Goal: Register for event/course

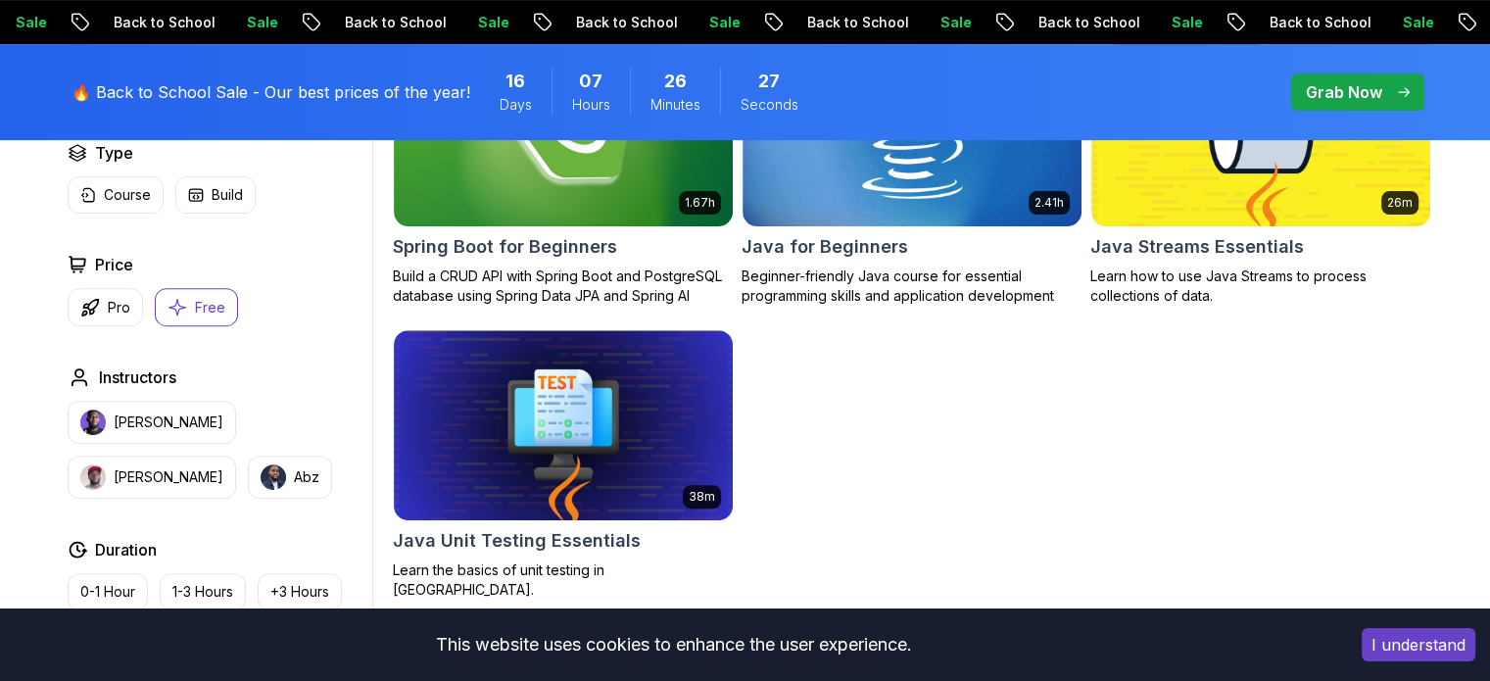
scroll to position [694, 0]
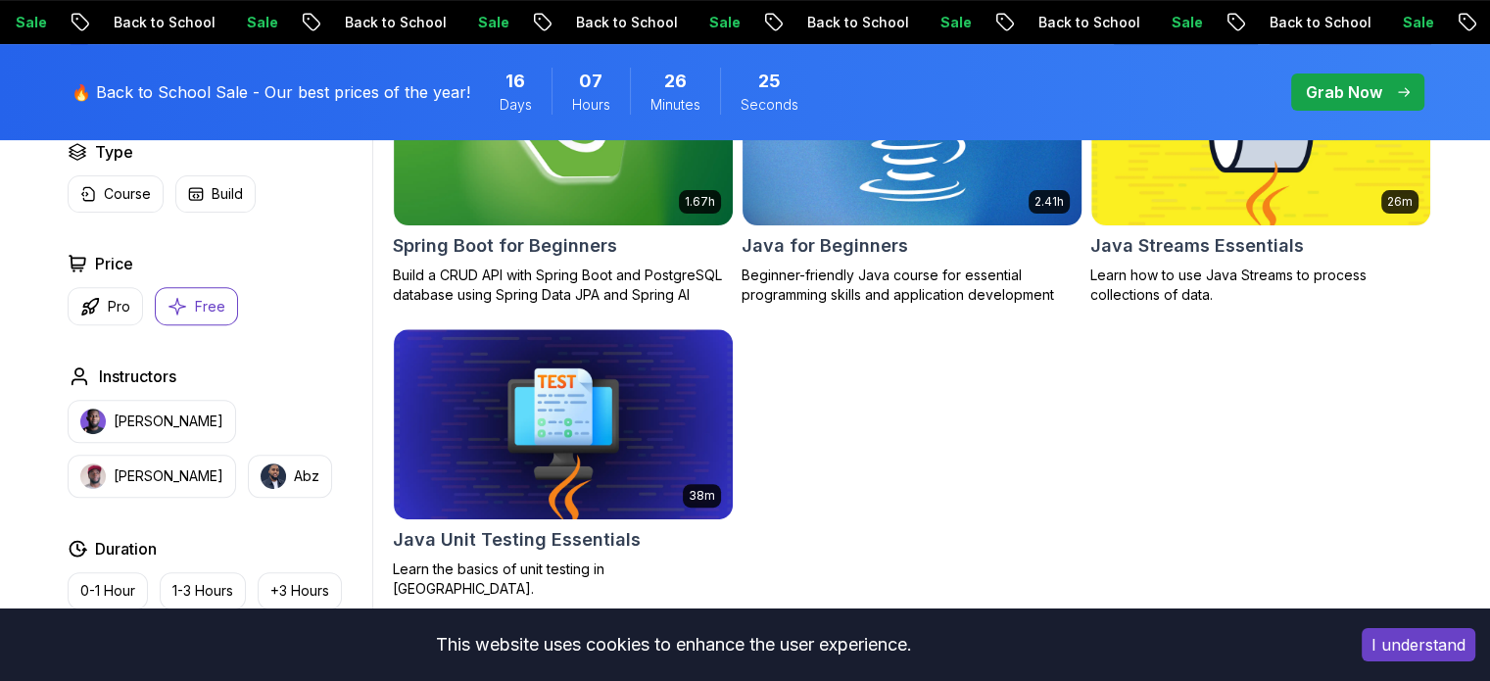
click at [918, 278] on p "Beginner-friendly Java course for essential programming skills and application …" at bounding box center [912, 284] width 341 height 39
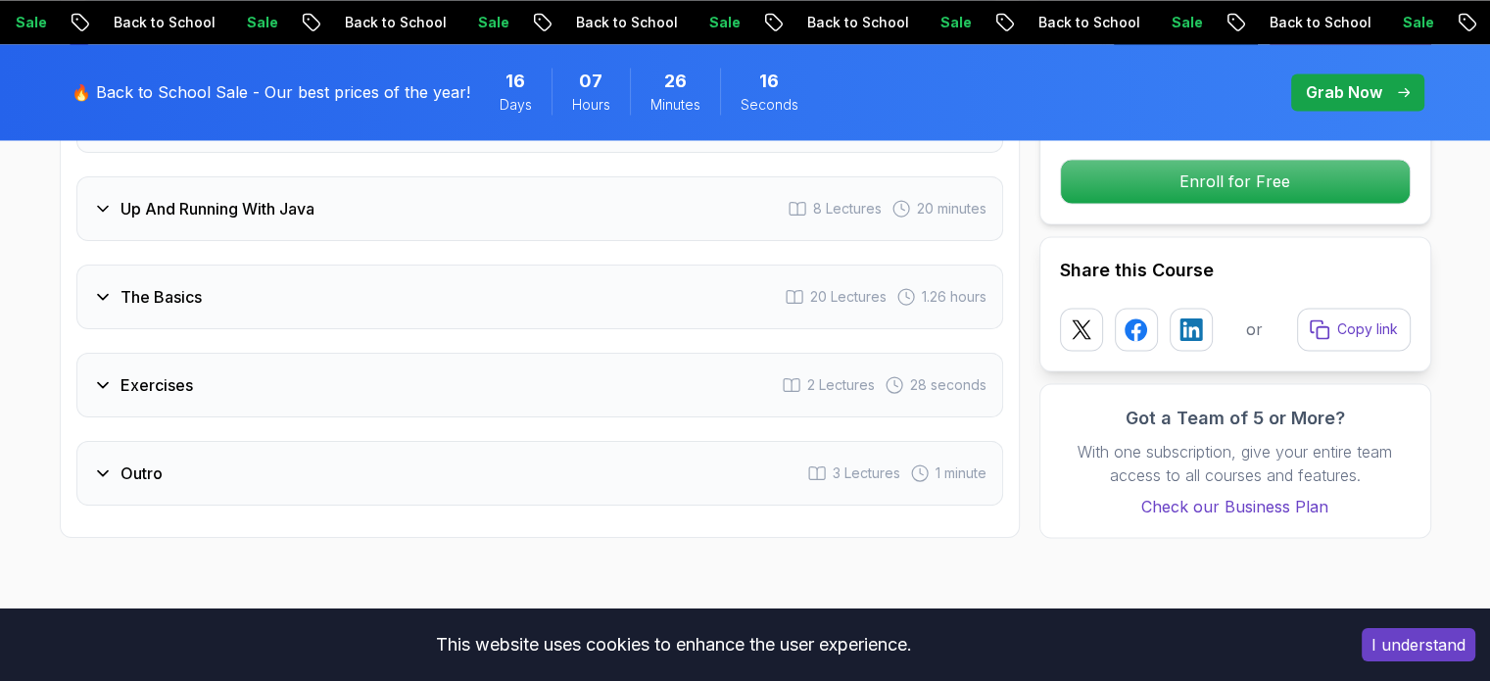
scroll to position [3323, 0]
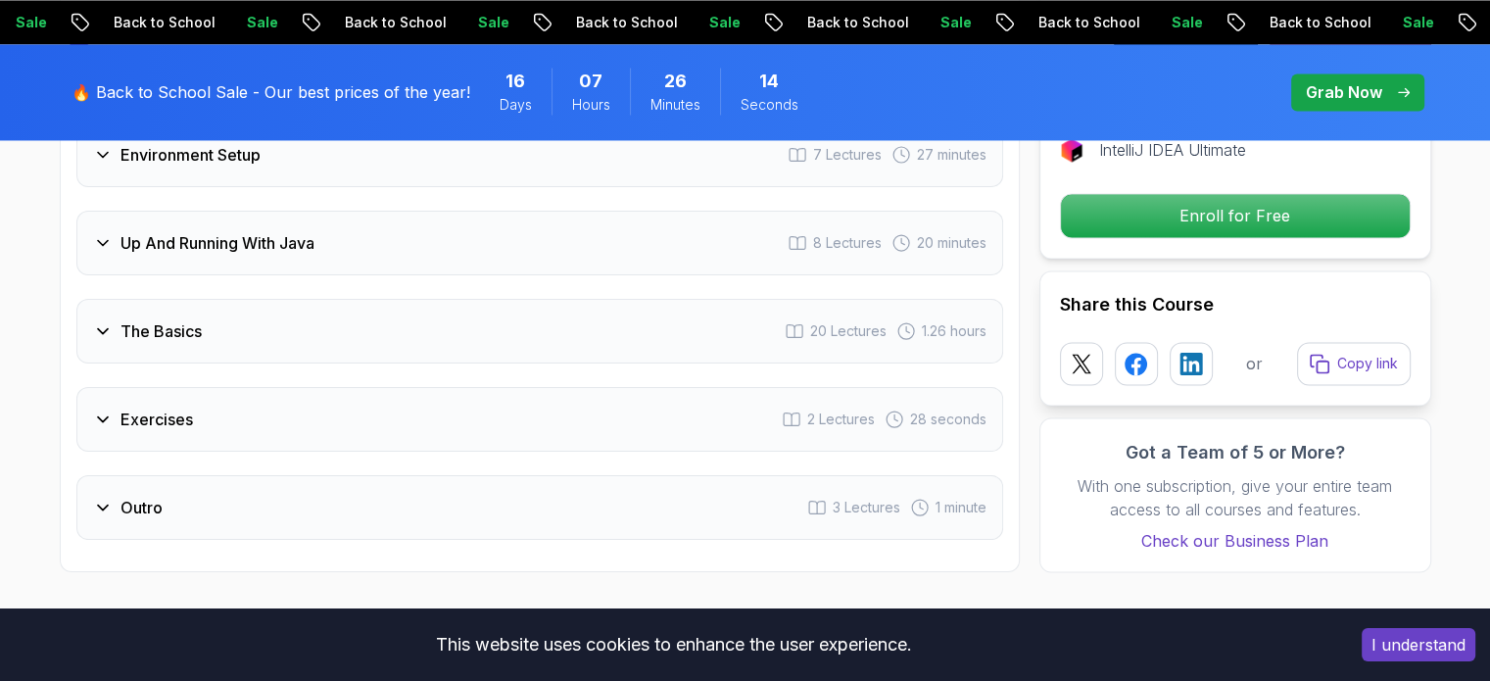
click at [496, 387] on div "Exercises 2 Lectures 28 seconds" at bounding box center [539, 419] width 927 height 65
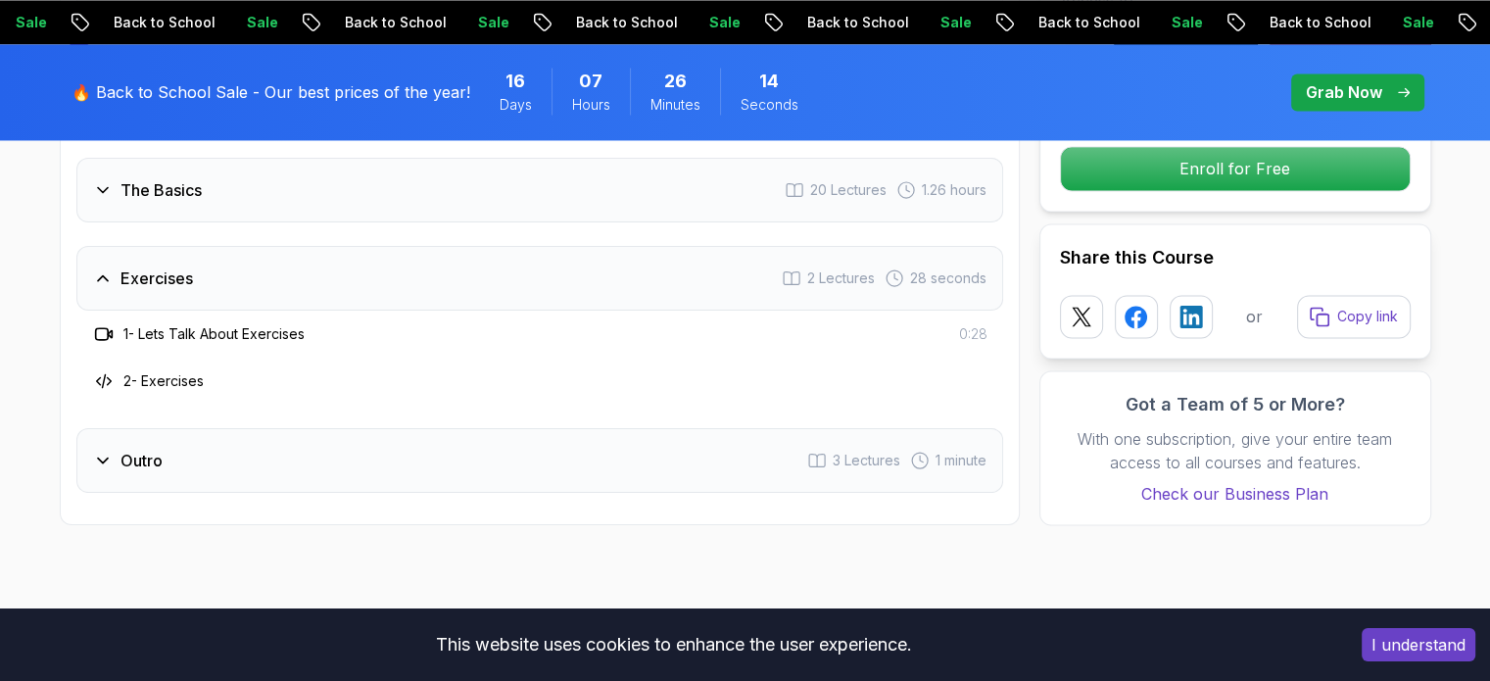
scroll to position [3147, 0]
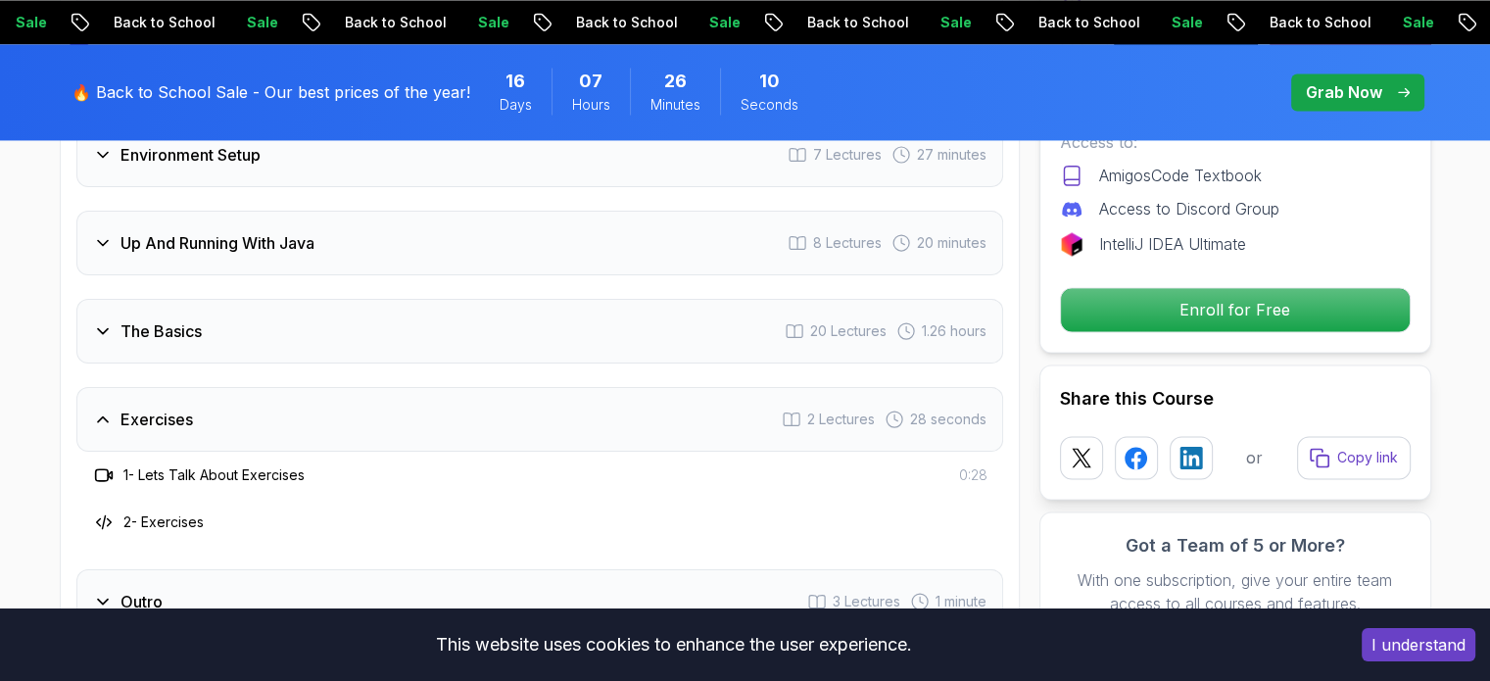
click at [184, 465] on h3 "1 - Lets Talk About Exercises" at bounding box center [213, 475] width 181 height 20
drag, startPoint x: 184, startPoint y: 396, endPoint x: 308, endPoint y: 418, distance: 125.5
click at [308, 452] on div "1 - Lets Talk About Exercises 0:28 2 - Exercises" at bounding box center [539, 499] width 927 height 94
click at [308, 499] on div "2 - Exercises" at bounding box center [539, 522] width 927 height 47
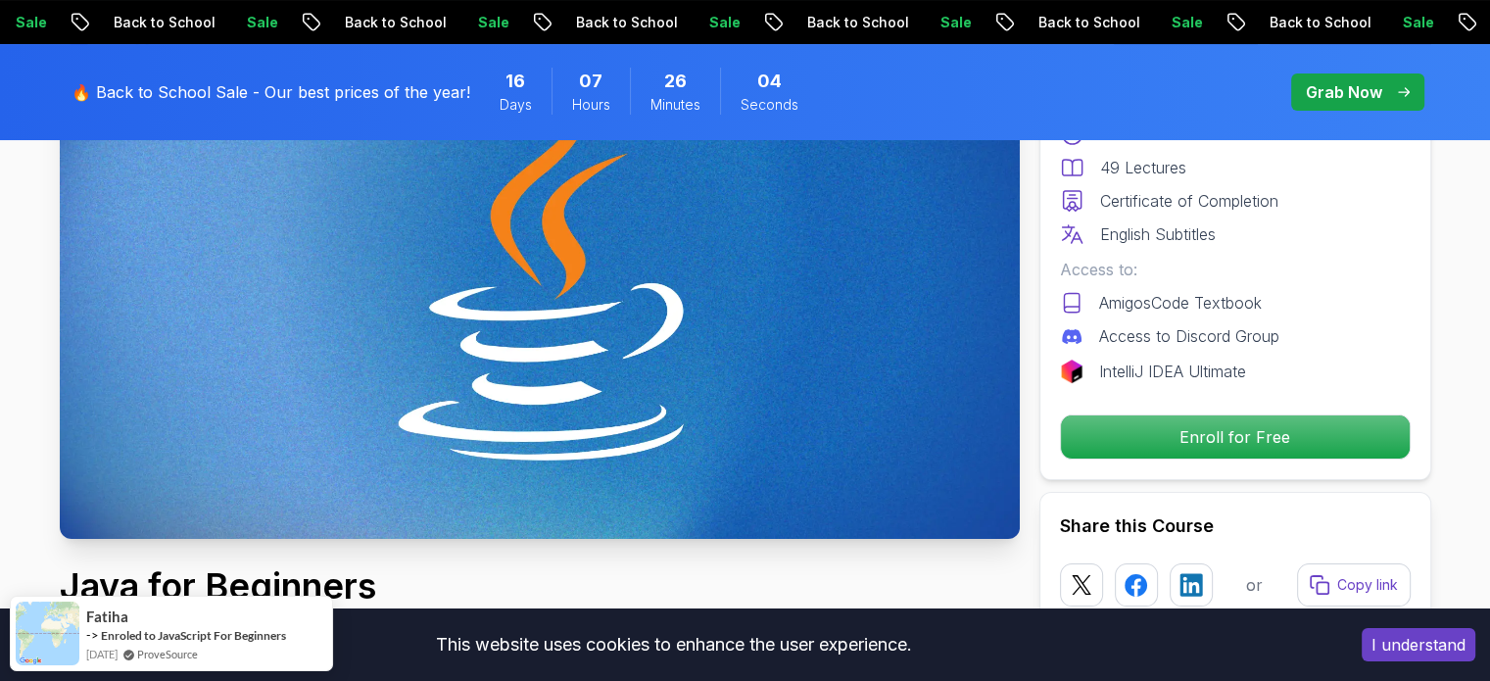
scroll to position [357, 0]
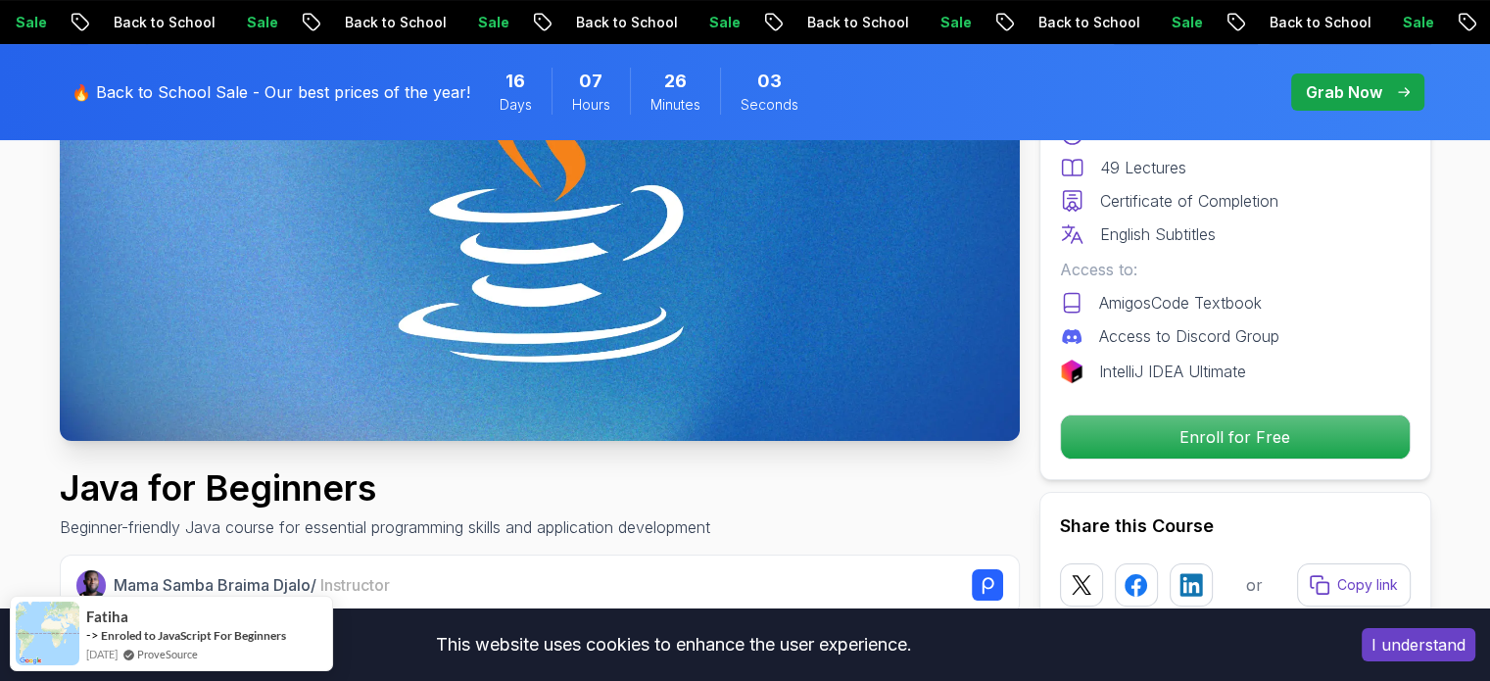
click at [896, 322] on img at bounding box center [540, 171] width 960 height 540
click at [795, 298] on img at bounding box center [540, 171] width 960 height 540
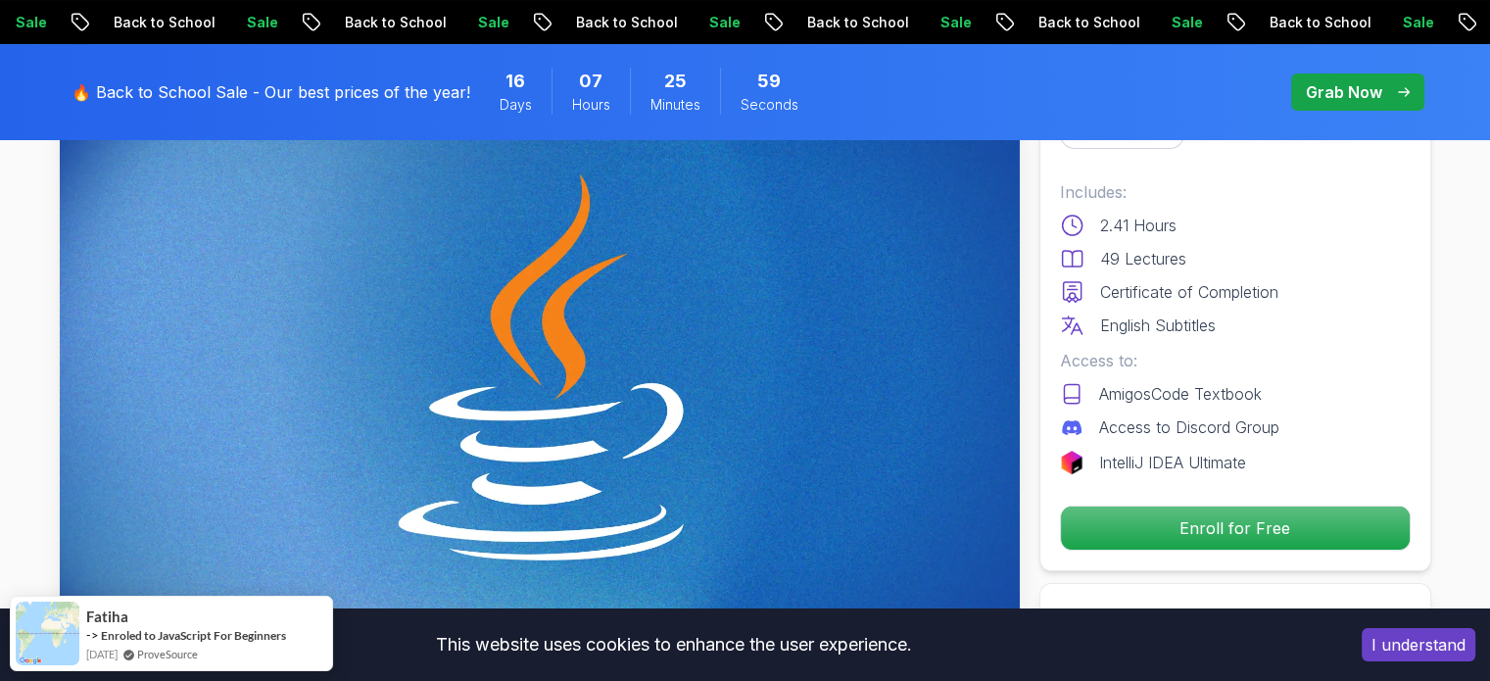
scroll to position [165, 0]
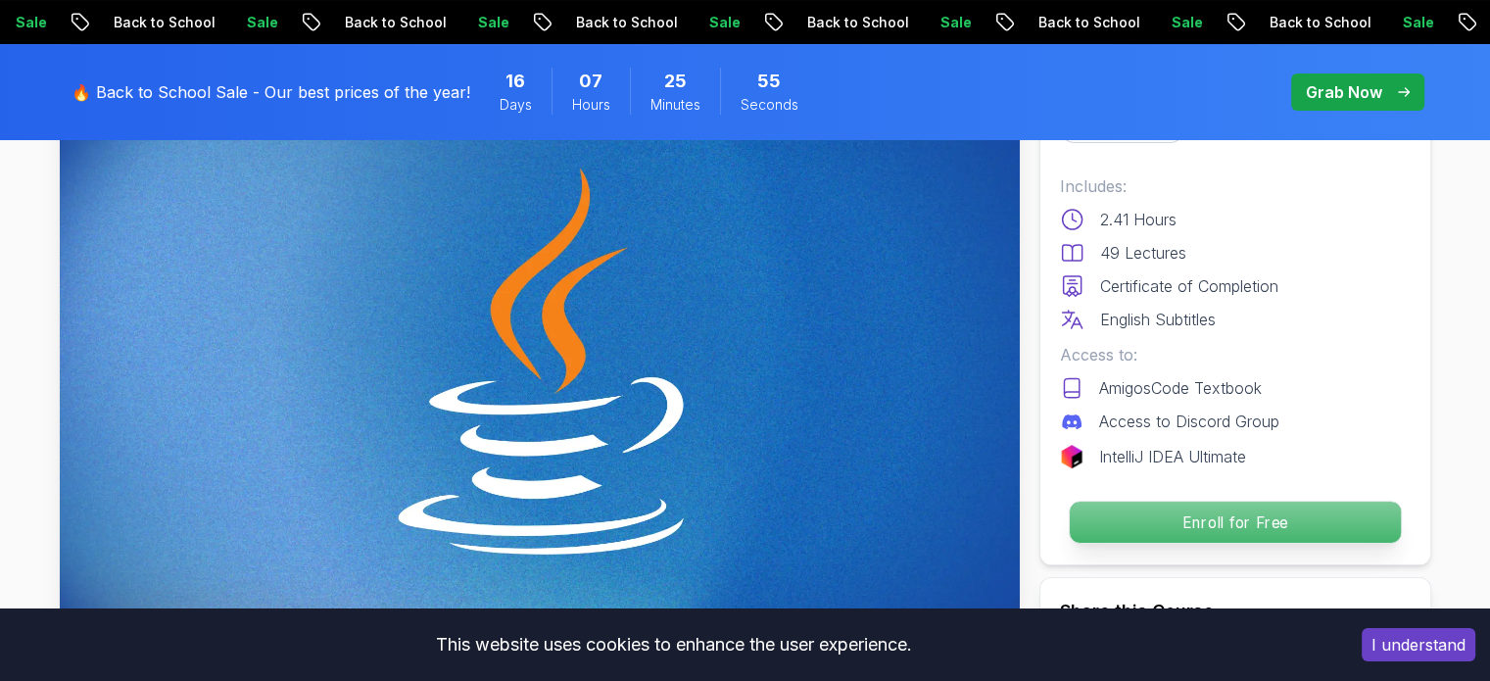
click at [1102, 514] on p "Enroll for Free" at bounding box center [1234, 522] width 331 height 41
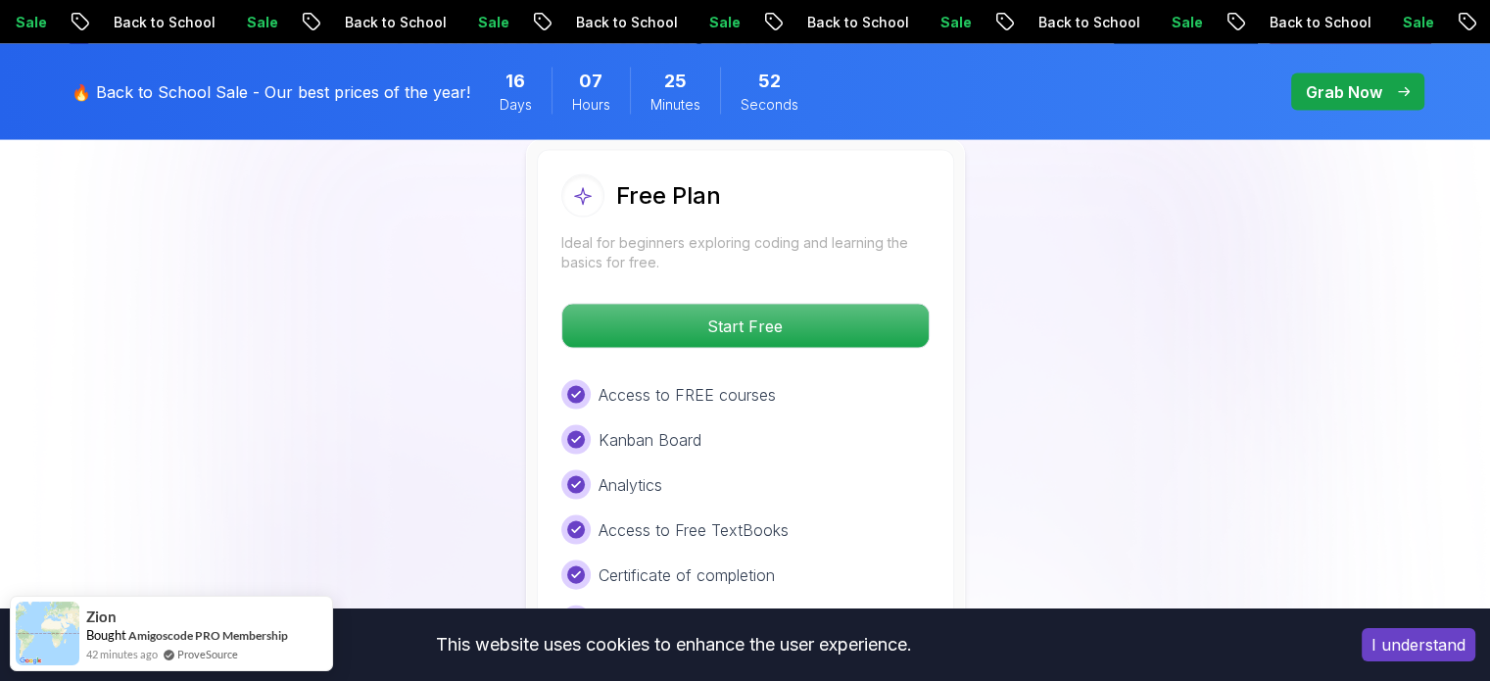
scroll to position [4134, 0]
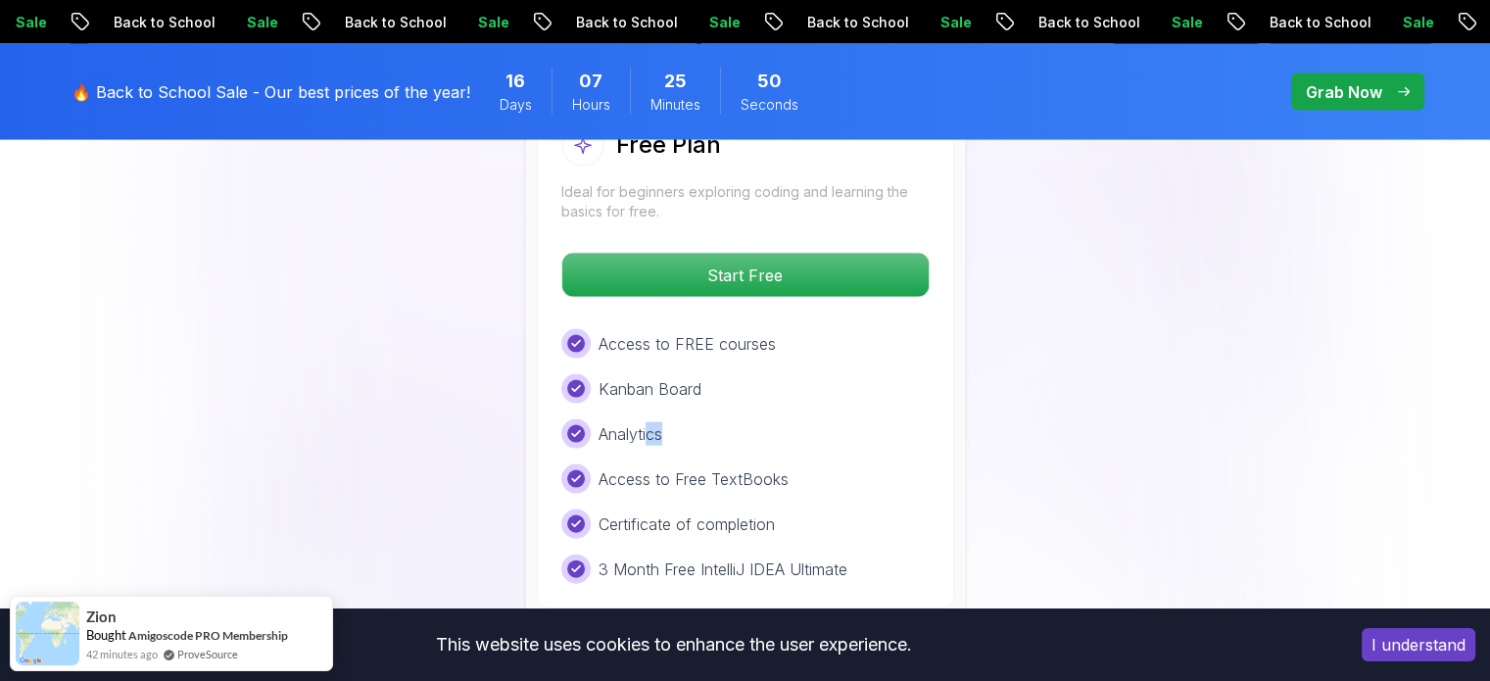
drag, startPoint x: 721, startPoint y: 336, endPoint x: 643, endPoint y: 356, distance: 80.8
click at [643, 419] on div "Analytics" at bounding box center [745, 433] width 368 height 29
click at [643, 422] on p "Analytics" at bounding box center [631, 434] width 64 height 24
drag, startPoint x: 651, startPoint y: 409, endPoint x: 741, endPoint y: 415, distance: 89.4
click at [741, 415] on div "Access to FREE courses Kanban Board Analytics Access to Free TextBooks Certific…" at bounding box center [745, 456] width 368 height 255
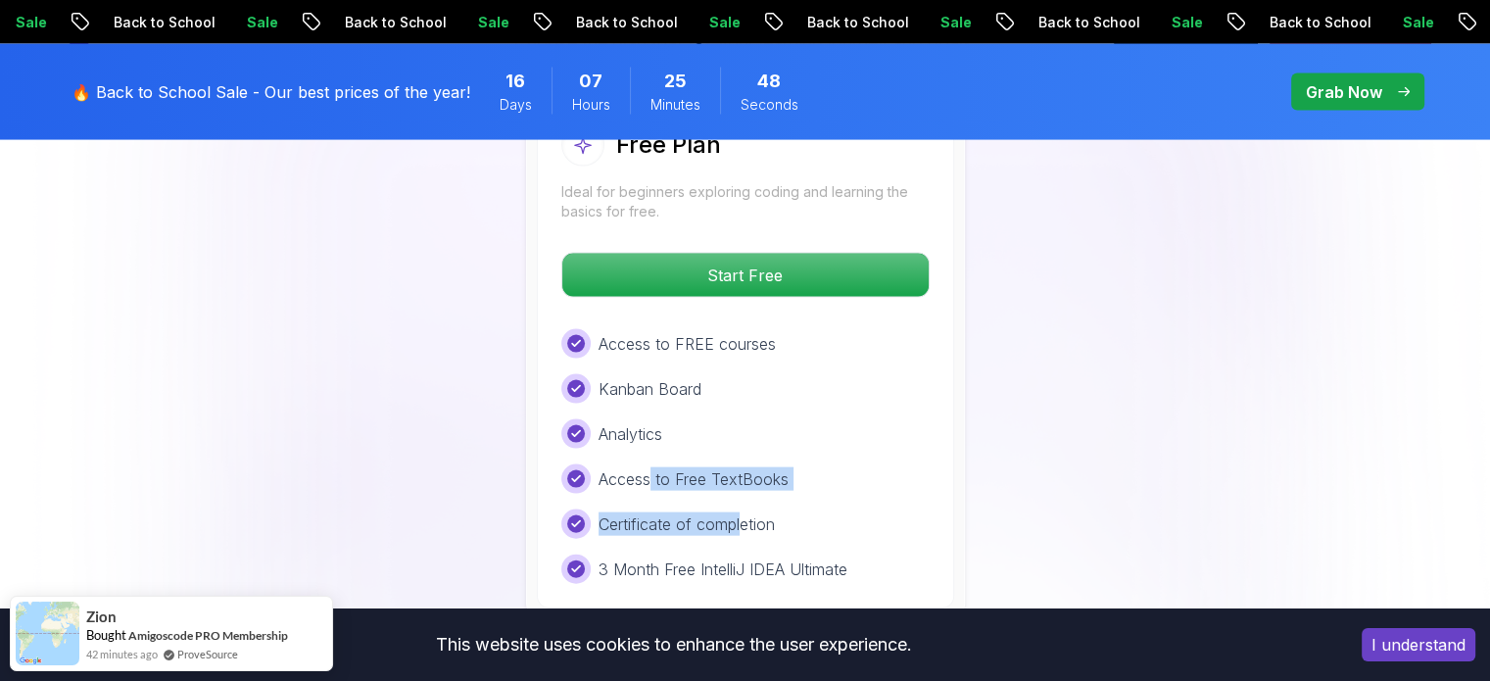
click at [741, 415] on div "Access to FREE courses Kanban Board Analytics Access to Free TextBooks Certific…" at bounding box center [745, 456] width 368 height 255
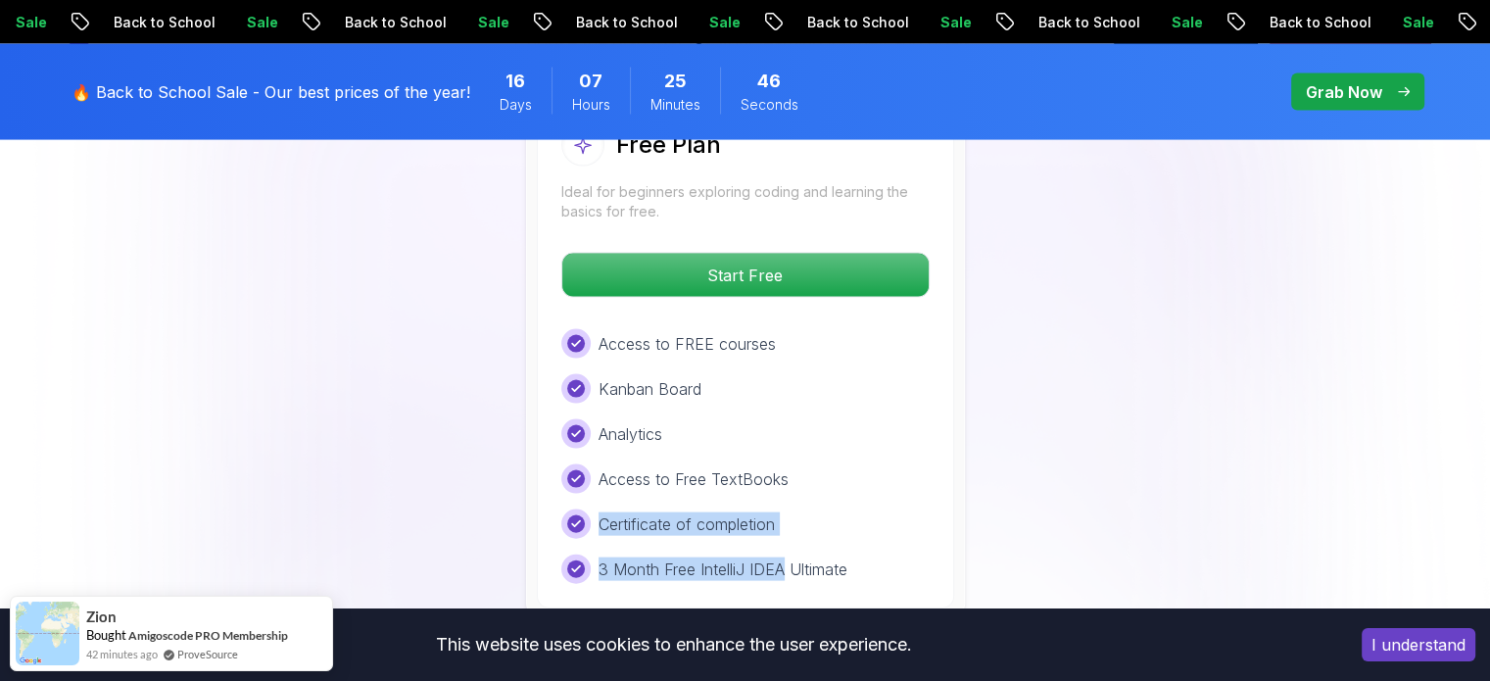
drag, startPoint x: 592, startPoint y: 436, endPoint x: 785, endPoint y: 467, distance: 195.5
click at [785, 467] on div "Access to FREE courses Kanban Board Analytics Access to Free TextBooks Certific…" at bounding box center [745, 456] width 368 height 255
drag, startPoint x: 622, startPoint y: 480, endPoint x: 842, endPoint y: 491, distance: 220.7
click at [842, 557] on p "3 Month Free IntelliJ IDEA Ultimate" at bounding box center [723, 569] width 249 height 24
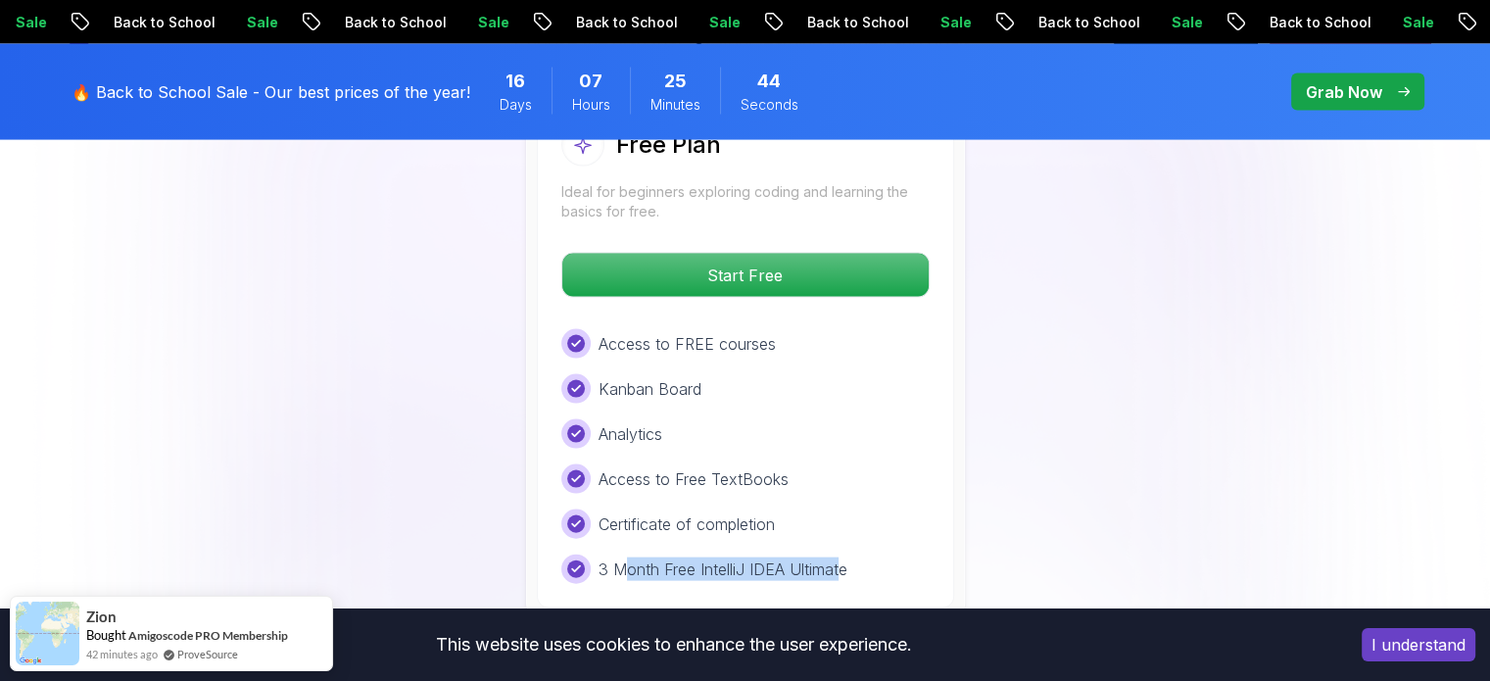
click at [842, 557] on p "3 Month Free IntelliJ IDEA Ultimate" at bounding box center [723, 569] width 249 height 24
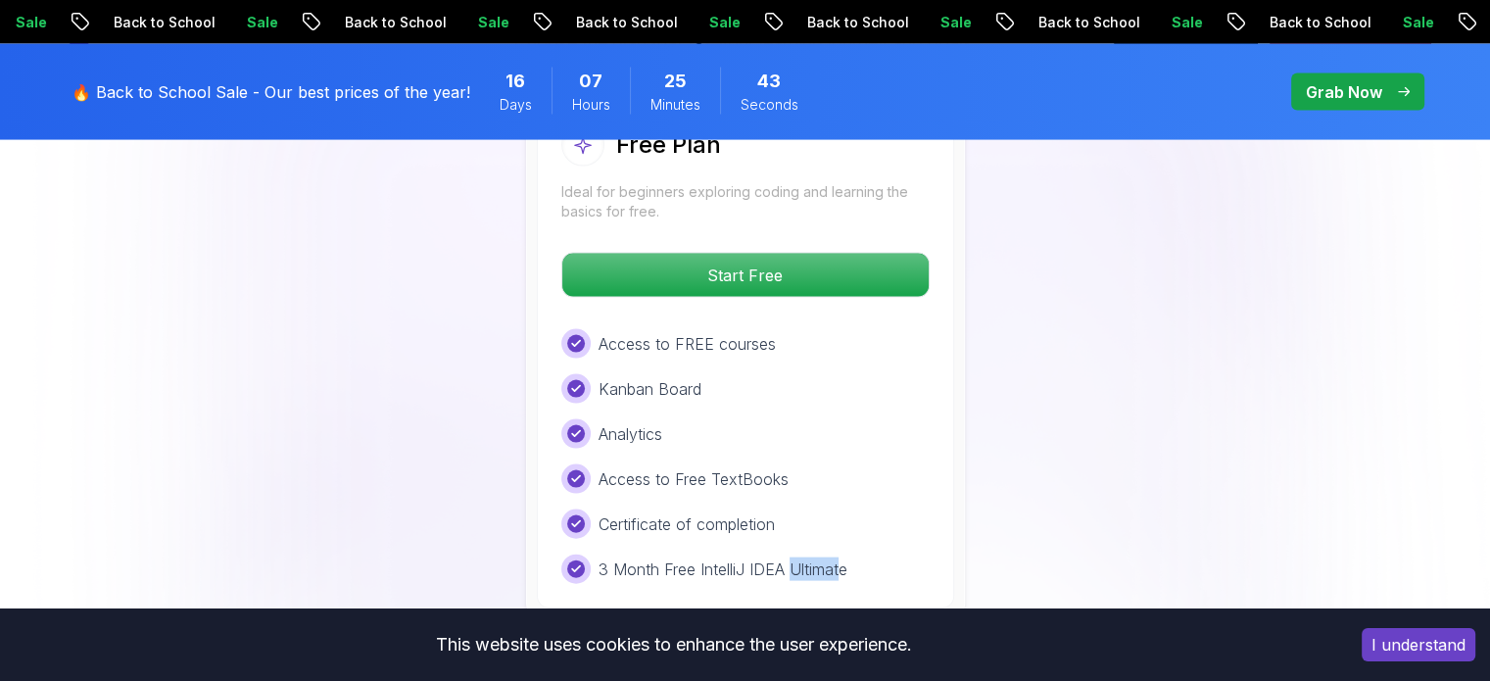
drag, startPoint x: 842, startPoint y: 491, endPoint x: 784, endPoint y: 484, distance: 59.2
click at [784, 557] on p "3 Month Free IntelliJ IDEA Ultimate" at bounding box center [723, 569] width 249 height 24
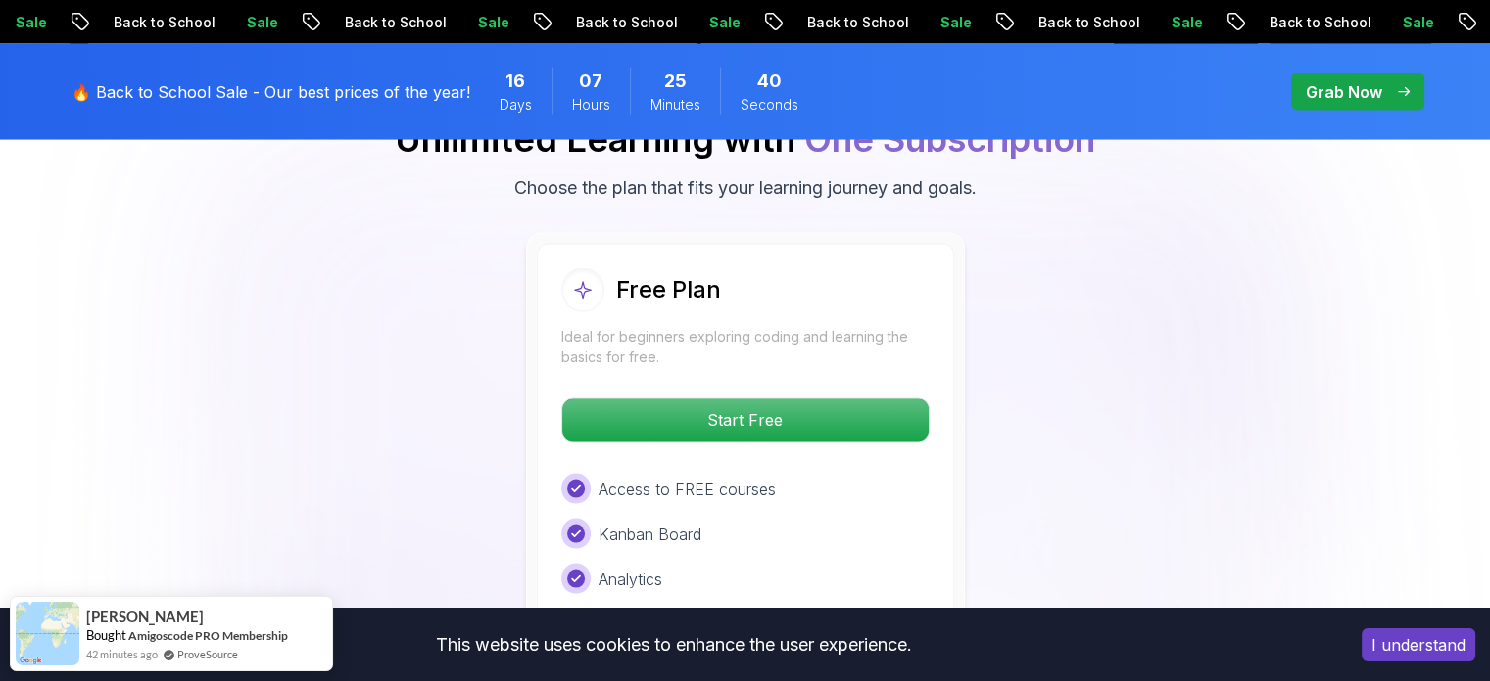
scroll to position [3987, 0]
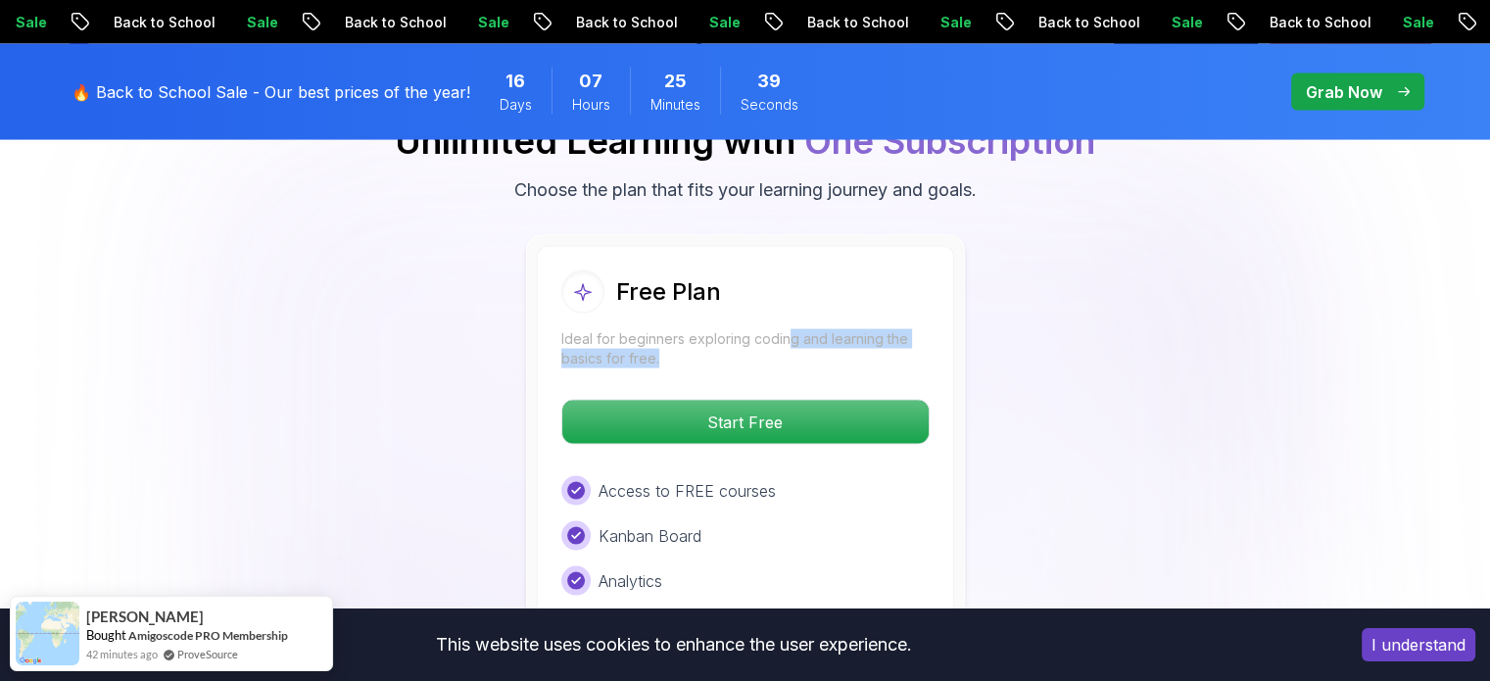
drag, startPoint x: 676, startPoint y: 273, endPoint x: 782, endPoint y: 257, distance: 107.1
click at [782, 329] on p "Ideal for beginners exploring coding and learning the basics for free." at bounding box center [745, 348] width 368 height 39
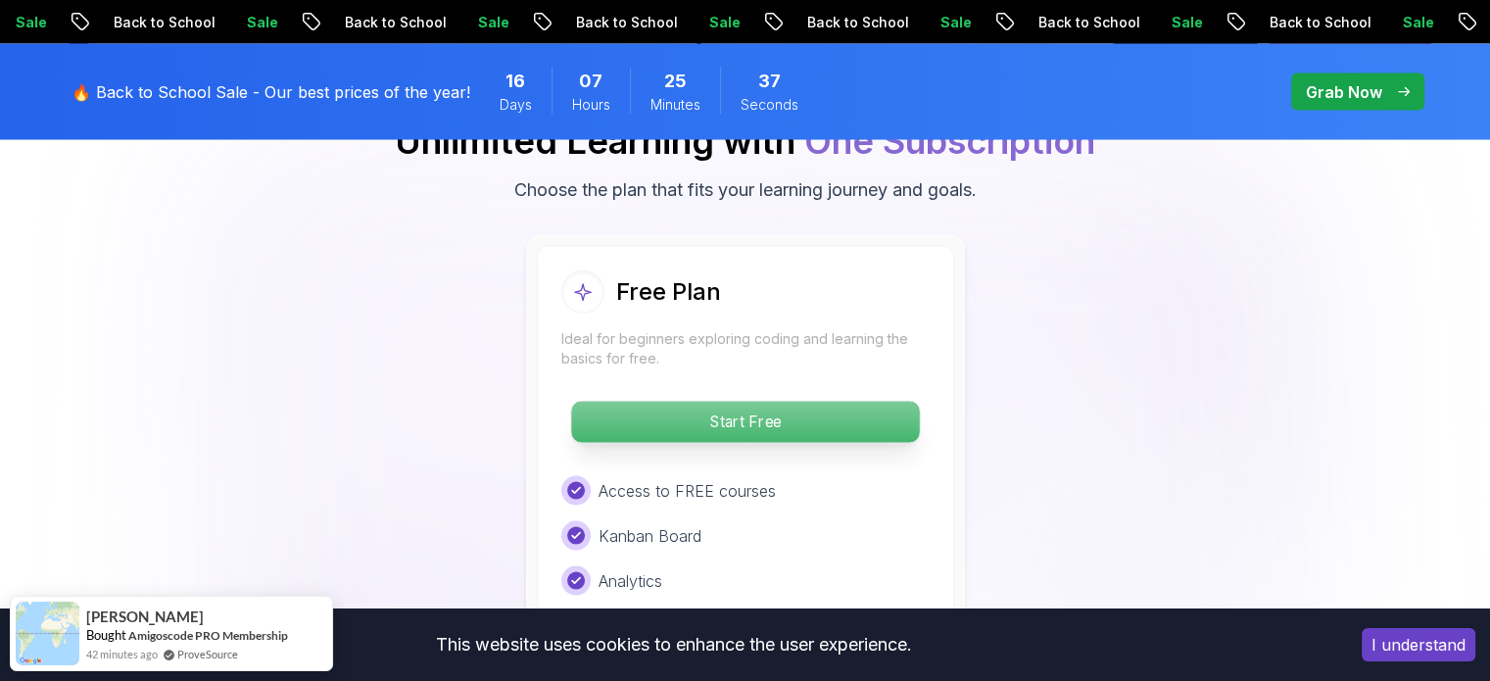
click at [722, 402] on p "Start Free" at bounding box center [745, 422] width 348 height 41
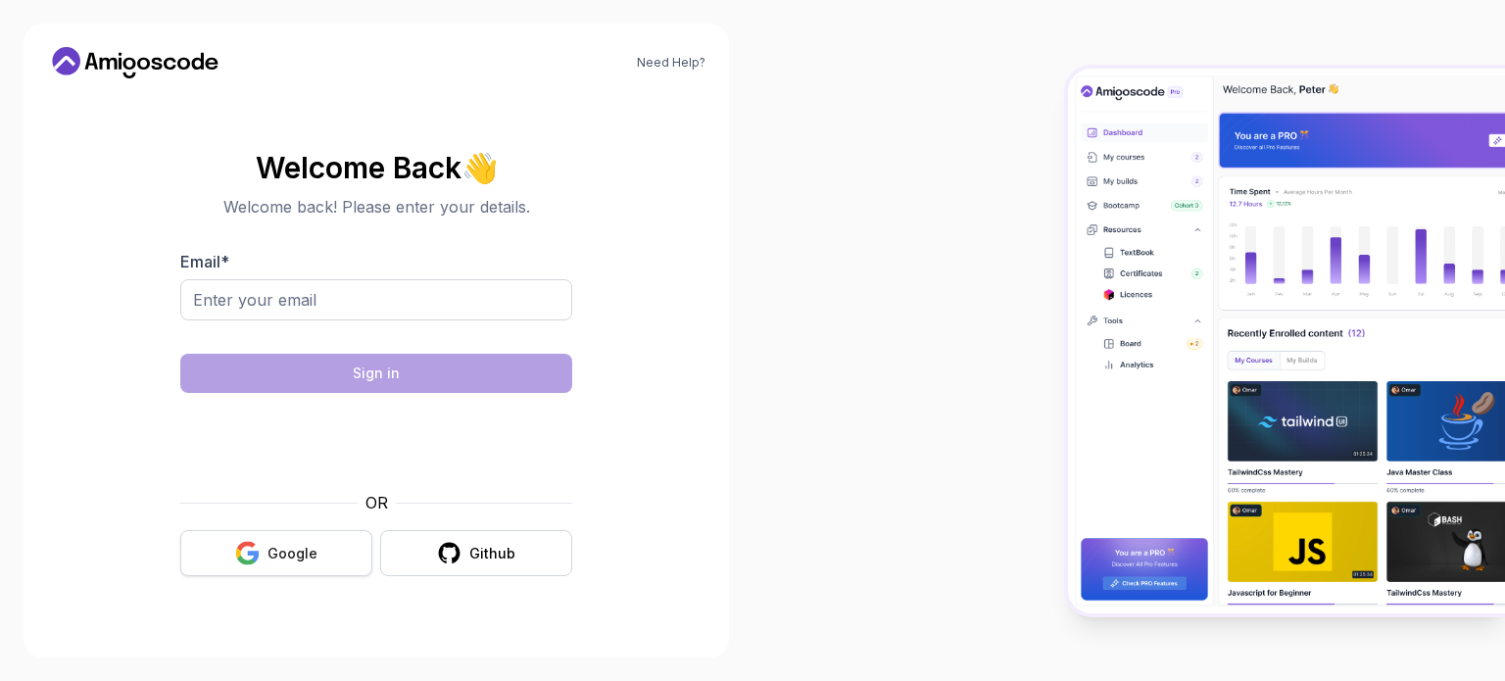
click at [294, 559] on div "Google" at bounding box center [292, 554] width 50 height 20
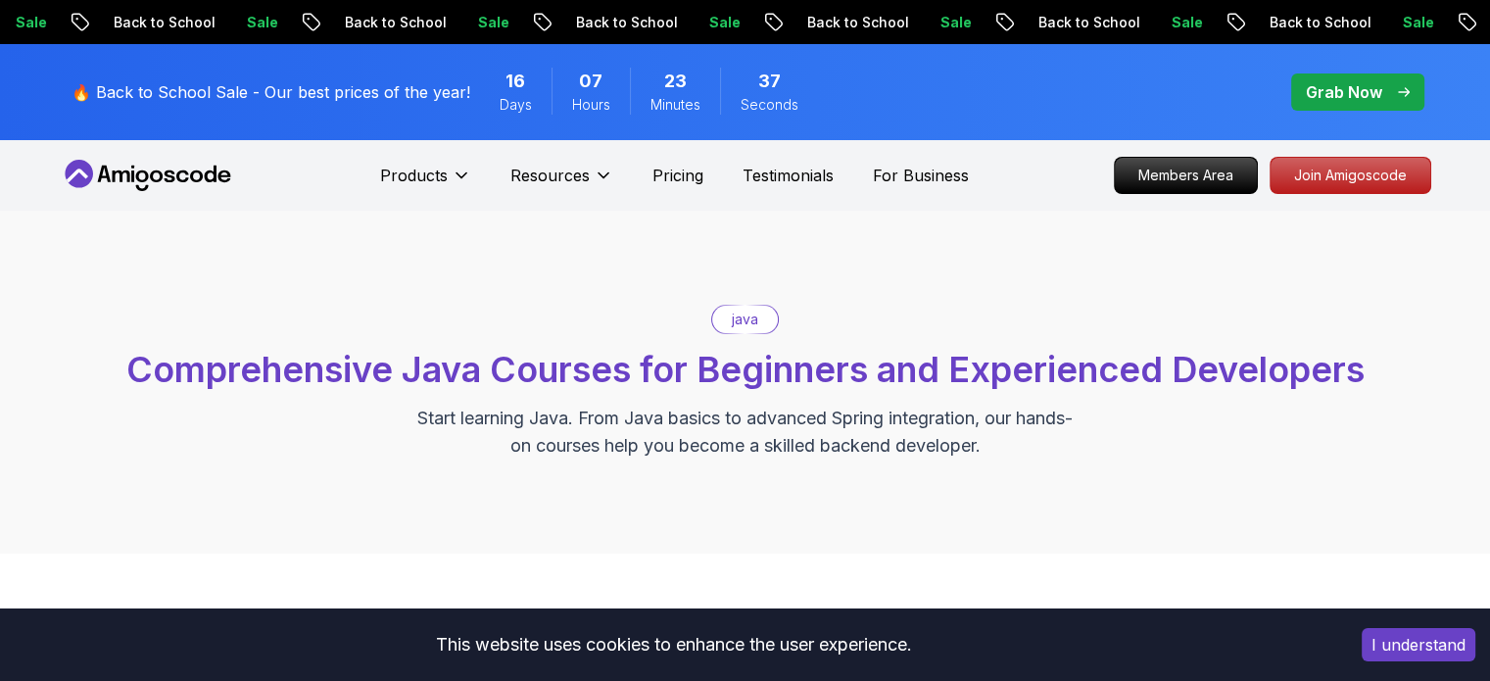
drag, startPoint x: 0, startPoint y: 0, endPoint x: 744, endPoint y: 324, distance: 811.2
click at [744, 324] on p "java" at bounding box center [745, 320] width 26 height 20
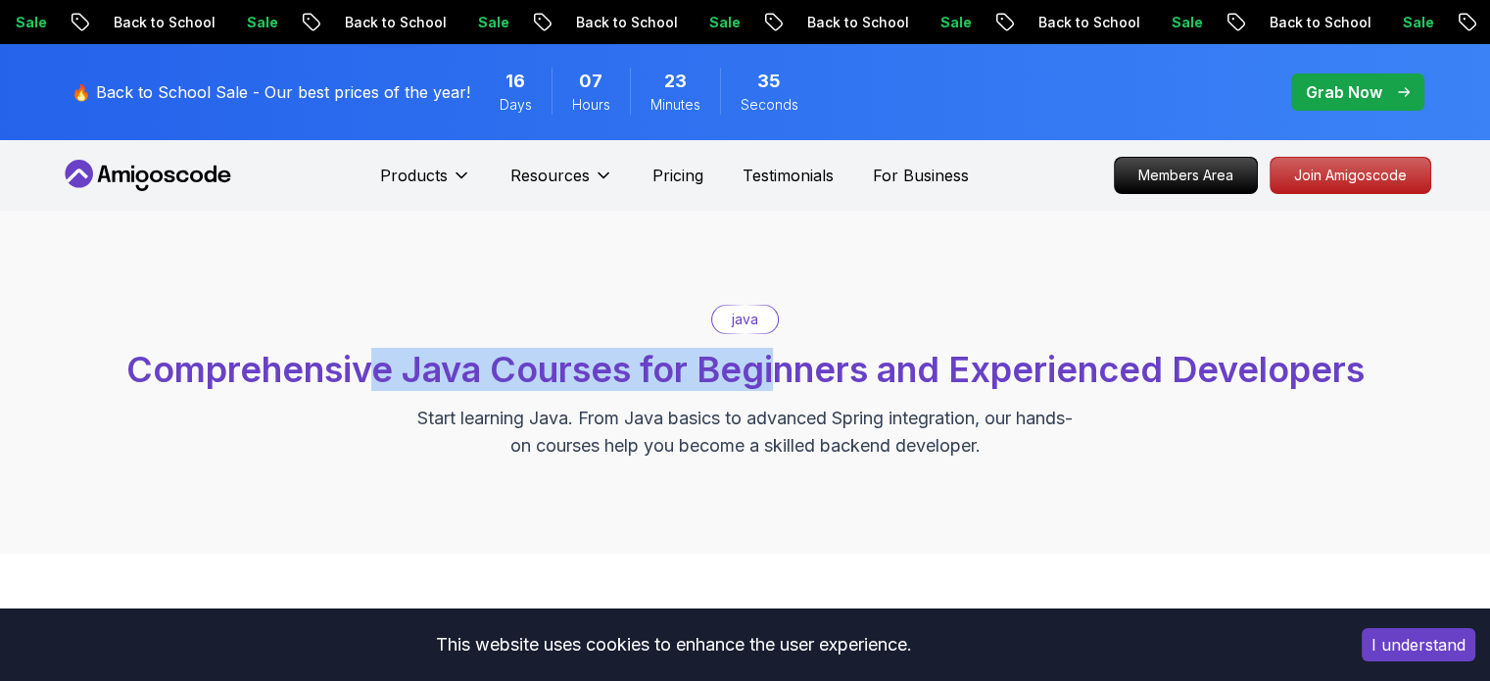
drag, startPoint x: 376, startPoint y: 368, endPoint x: 775, endPoint y: 363, distance: 398.7
click at [775, 363] on span "Comprehensive Java Courses for Beginners and Experienced Developers" at bounding box center [745, 369] width 1238 height 43
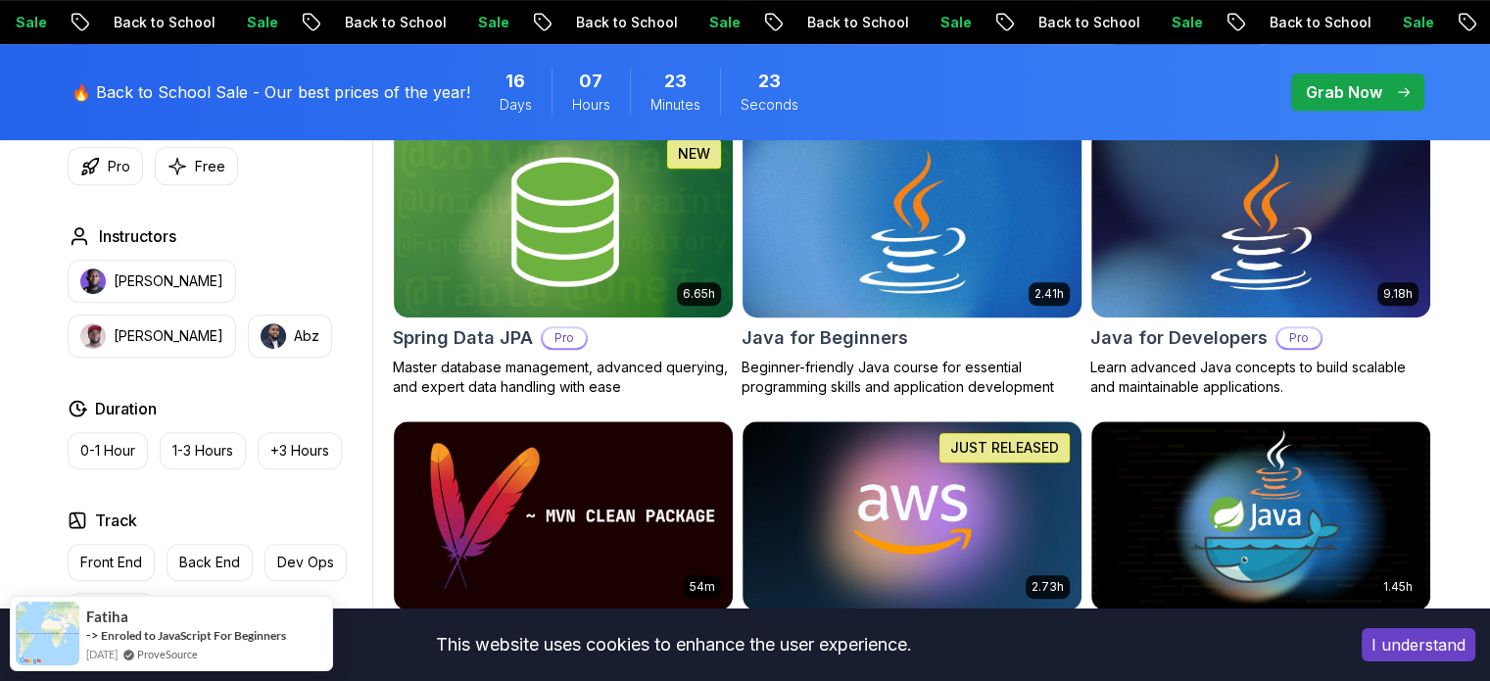
scroll to position [966, 0]
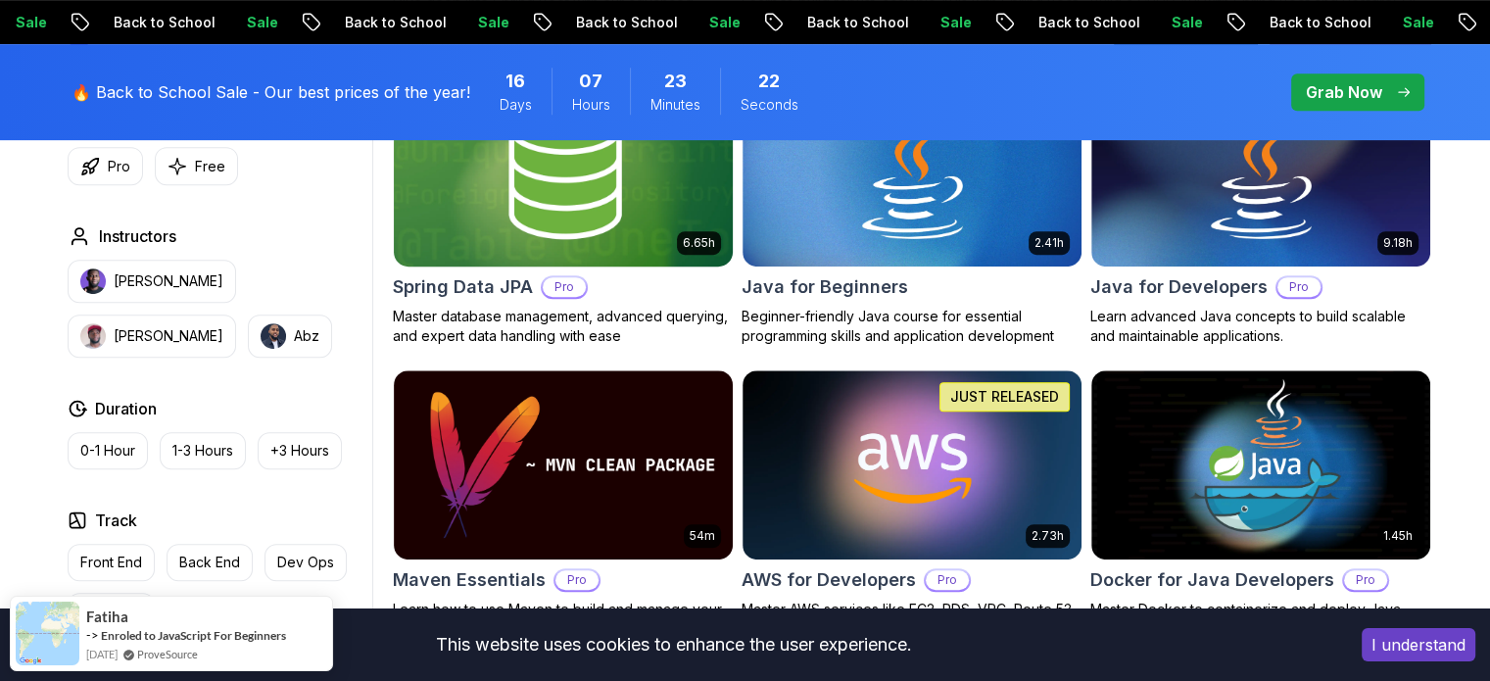
click at [633, 307] on p "Master database management, advanced querying, and expert data handling with ea…" at bounding box center [563, 326] width 341 height 39
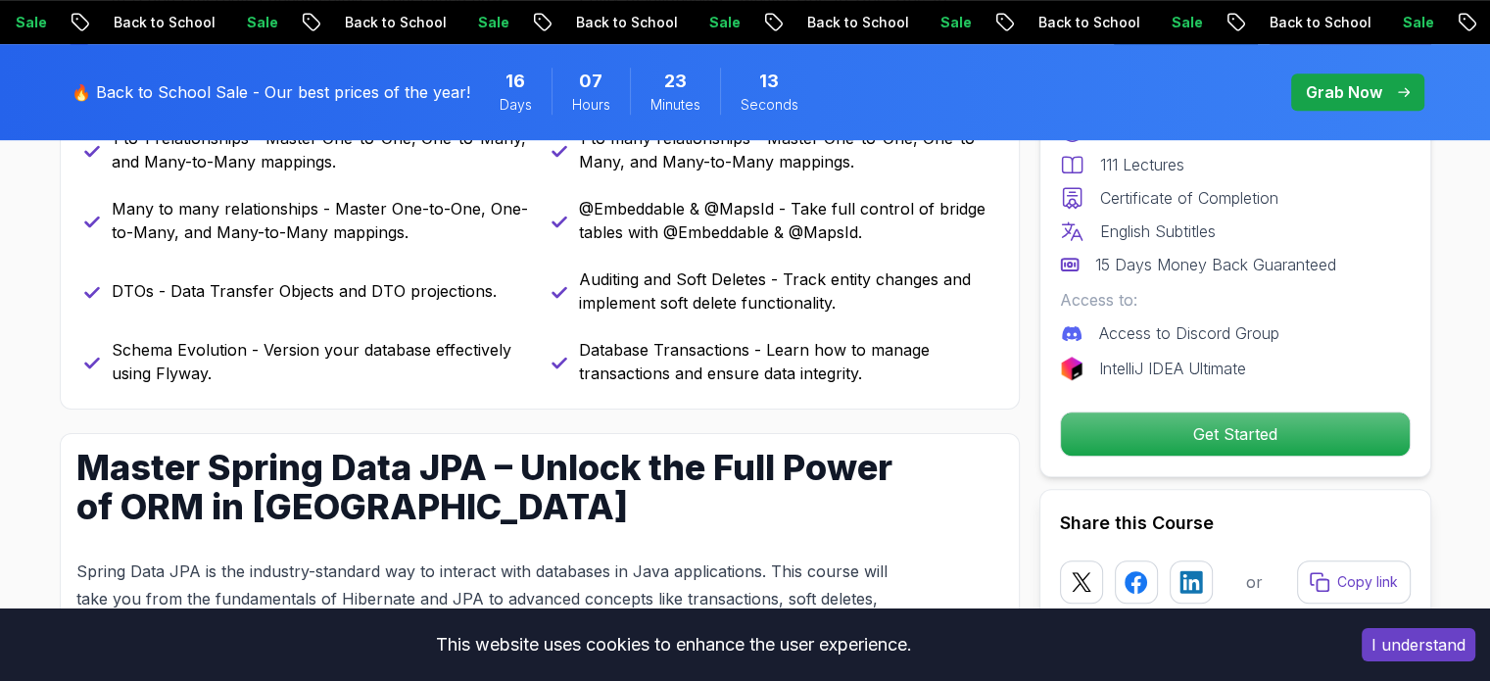
scroll to position [1197, 0]
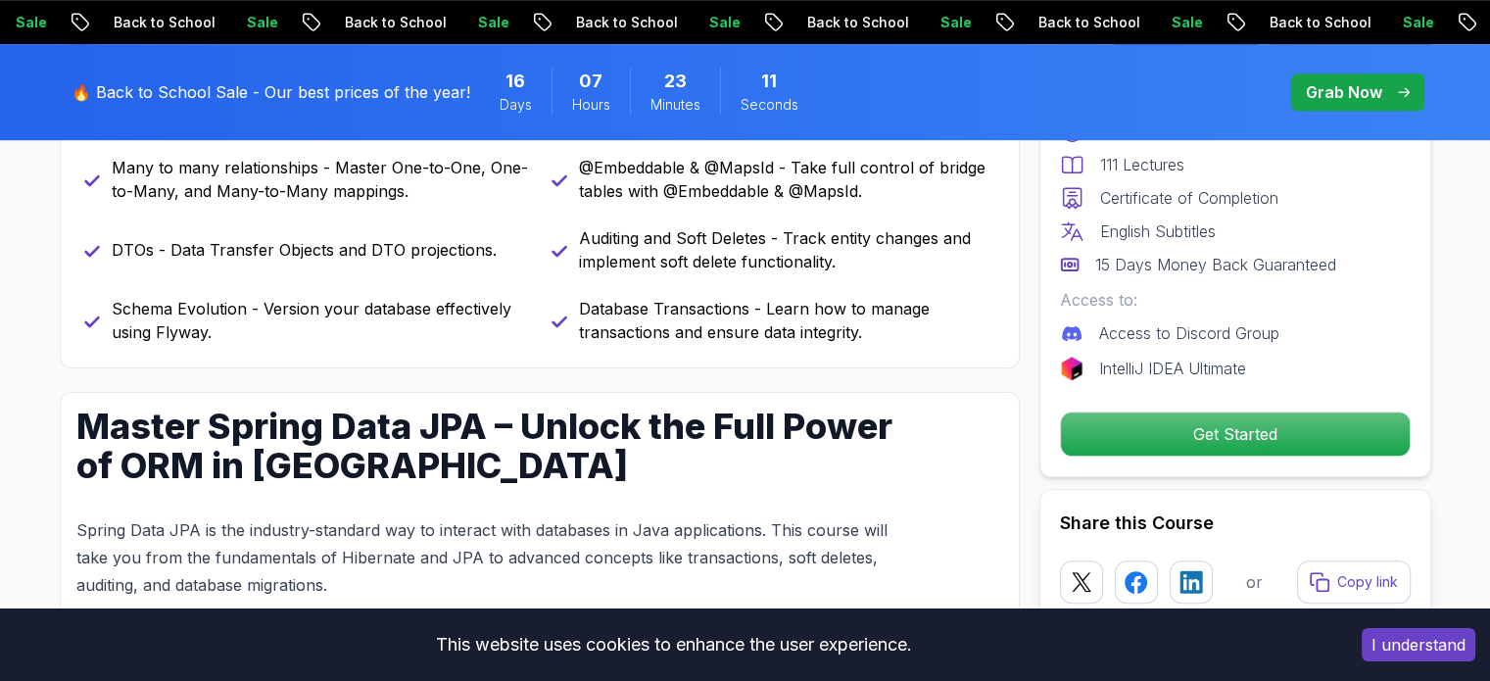
click at [1172, 460] on div "Pro Course Includes: 6.65 Hours 111 Lectures Certificate of Completion English …" at bounding box center [1235, 242] width 392 height 469
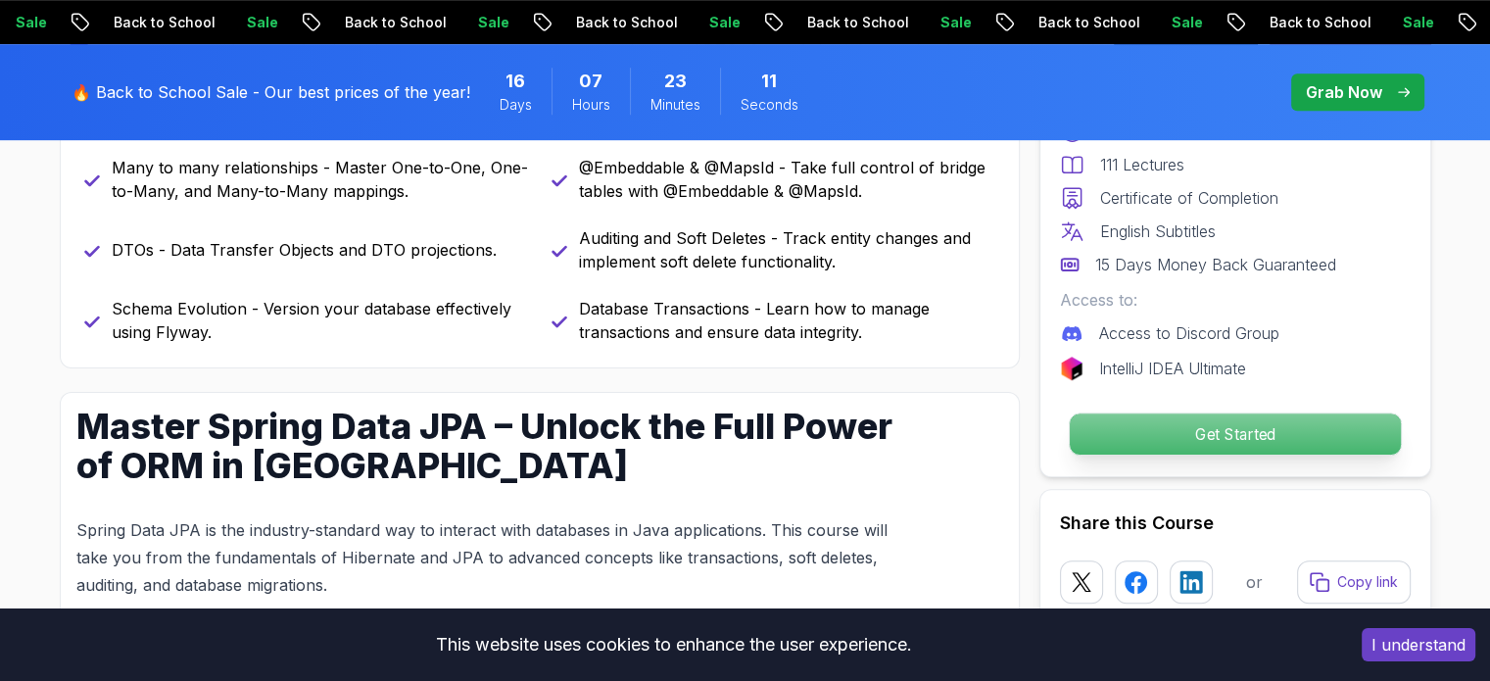
click at [1171, 454] on button "Get Started" at bounding box center [1234, 433] width 333 height 43
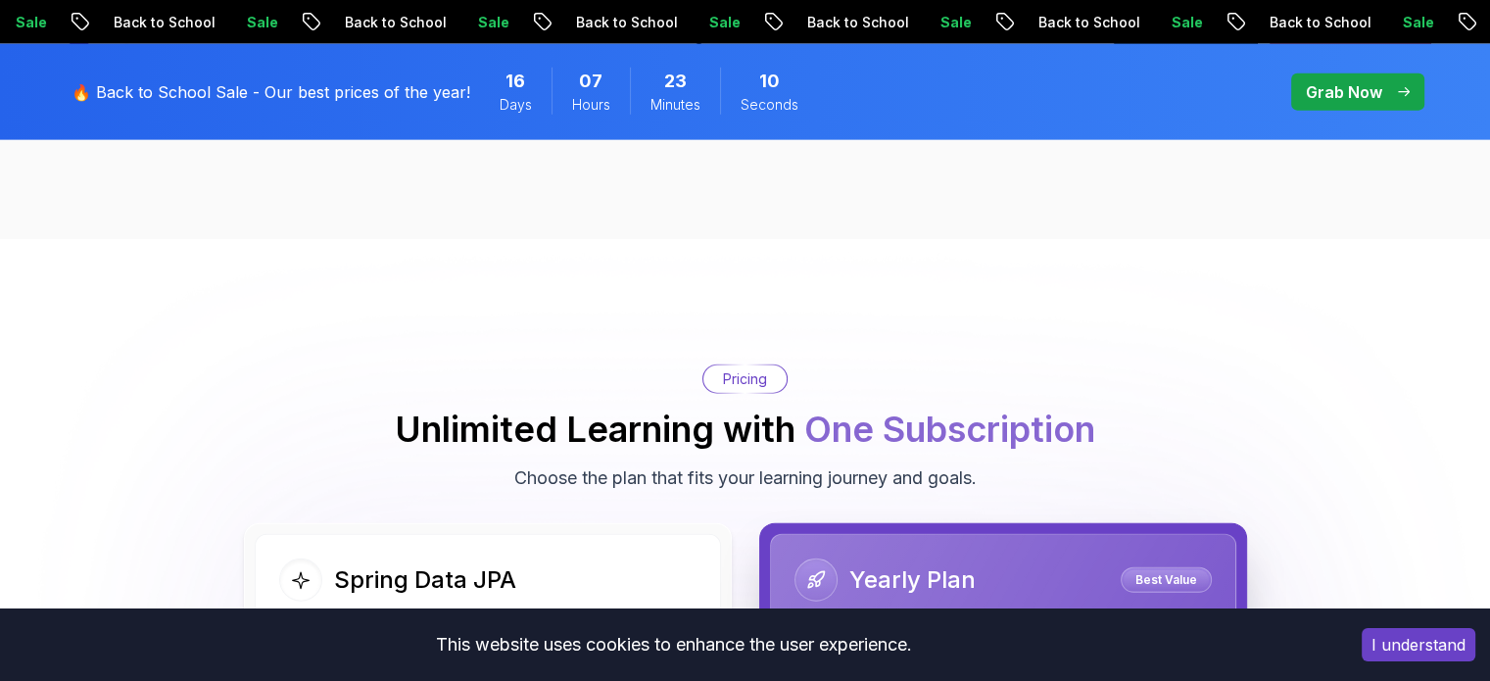
scroll to position [4798, 0]
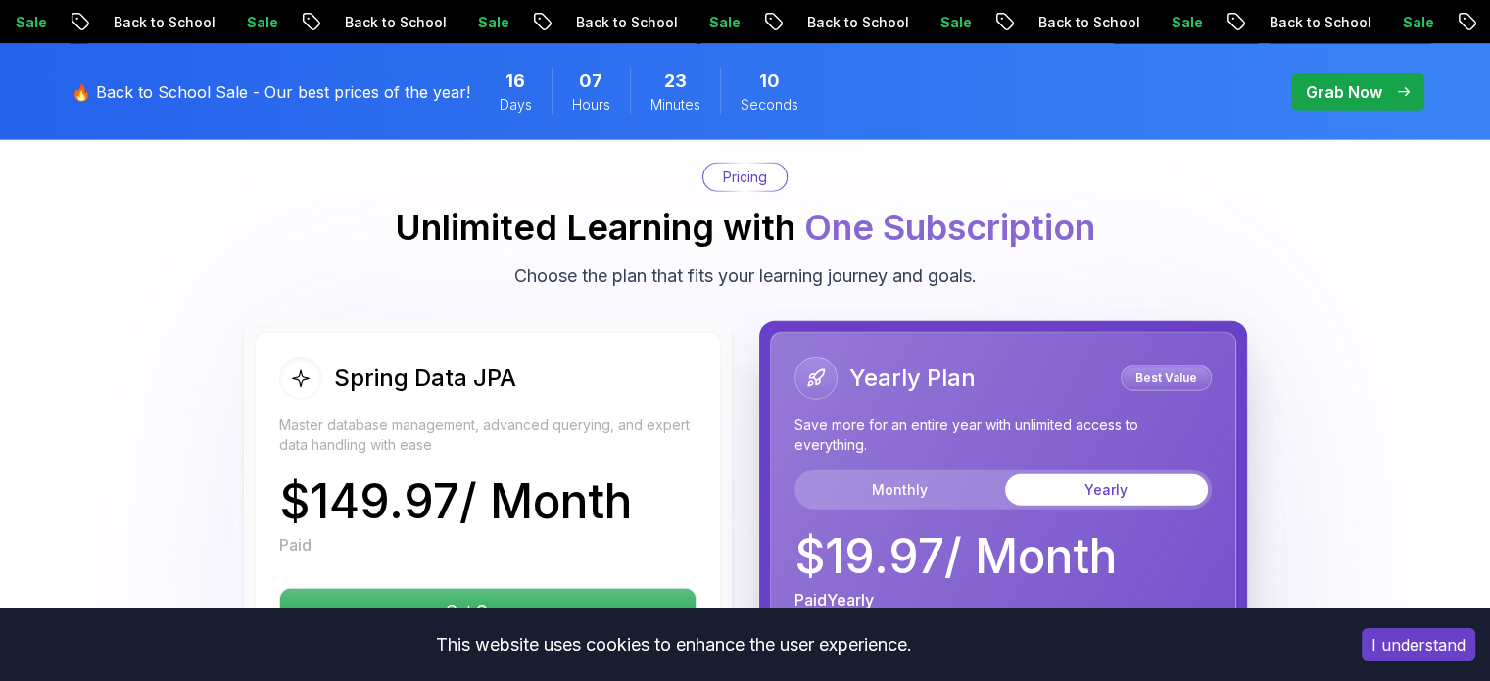
click at [1171, 474] on button "Yearly" at bounding box center [1106, 489] width 203 height 31
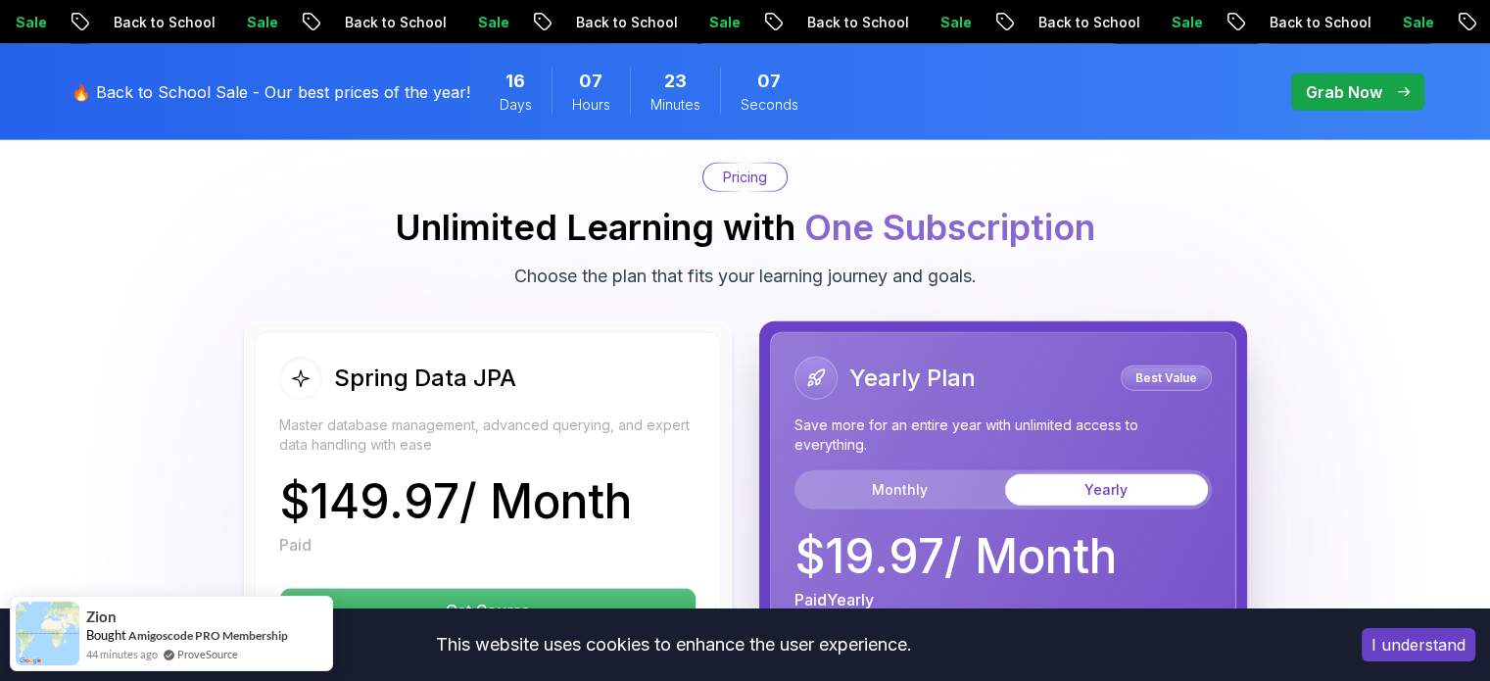
click at [1031, 175] on body "Sale Back to School Sale Back to School Sale Back to School Sale Back to School…" at bounding box center [745, 624] width 1490 height 10844
